Goal: Task Accomplishment & Management: Complete application form

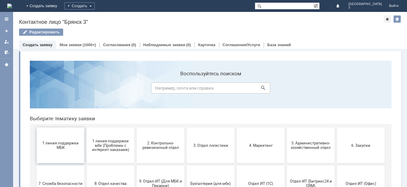
click at [56, 150] on button "1 линия поддержки МБК" at bounding box center [61, 146] width 48 height 36
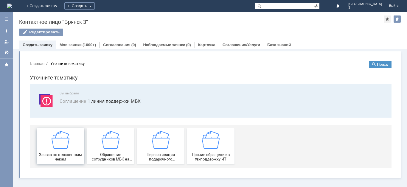
click at [55, 149] on img at bounding box center [61, 140] width 18 height 18
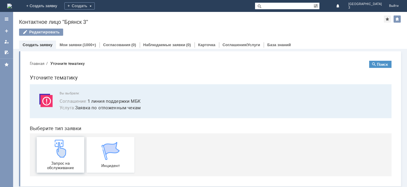
click at [64, 153] on img at bounding box center [61, 149] width 18 height 18
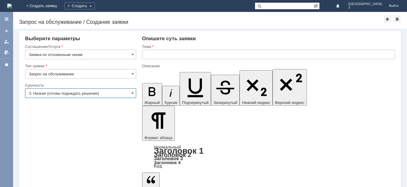
click at [93, 95] on input "3. Низкая (готовы подождать решение)" at bounding box center [80, 93] width 111 height 10
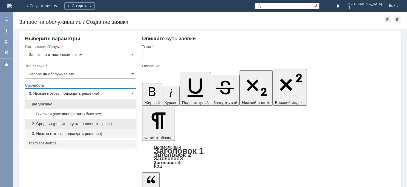
click at [74, 125] on span "2. Средняя (решить в установленные сроки)" at bounding box center [80, 124] width 103 height 5
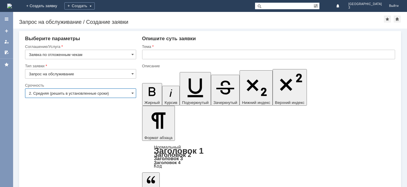
type input "2. Средняя (решить в установленные сроки)"
click at [167, 56] on input "text" at bounding box center [268, 55] width 253 height 10
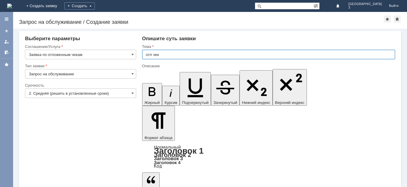
type input "отл чек"
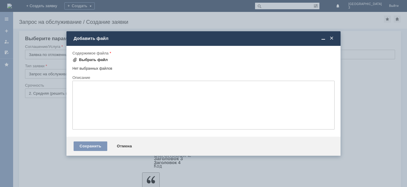
click at [76, 61] on span at bounding box center [74, 60] width 5 height 5
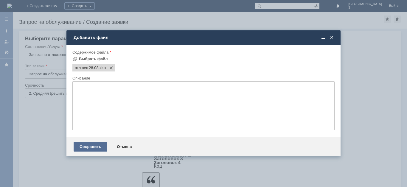
click at [94, 146] on div "Сохранить" at bounding box center [91, 147] width 34 height 10
